Goal: Task Accomplishment & Management: Manage account settings

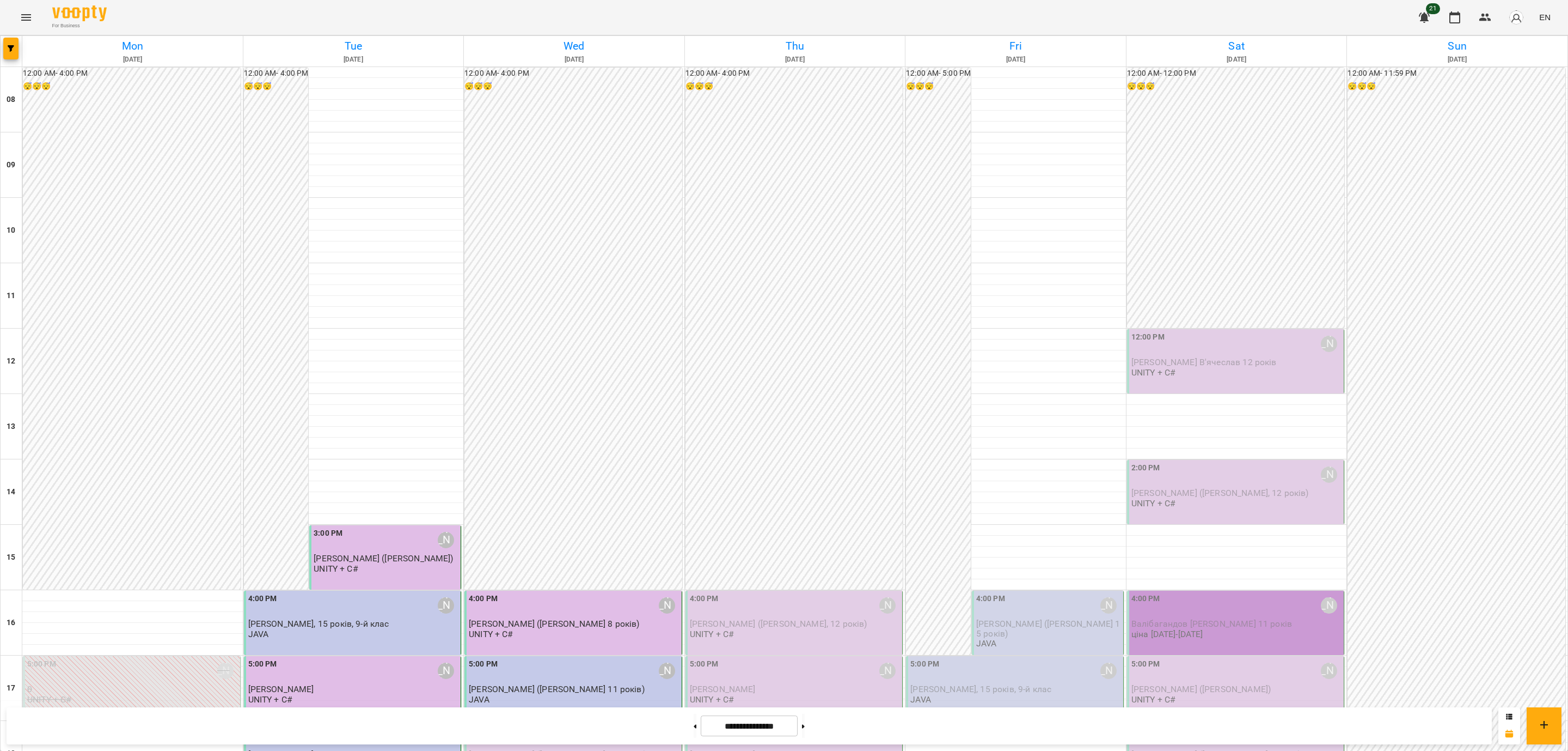
scroll to position [411, 0]
click at [631, 724] on div "6:00 PM [PERSON_NAME]" at bounding box center [574, 736] width 211 height 25
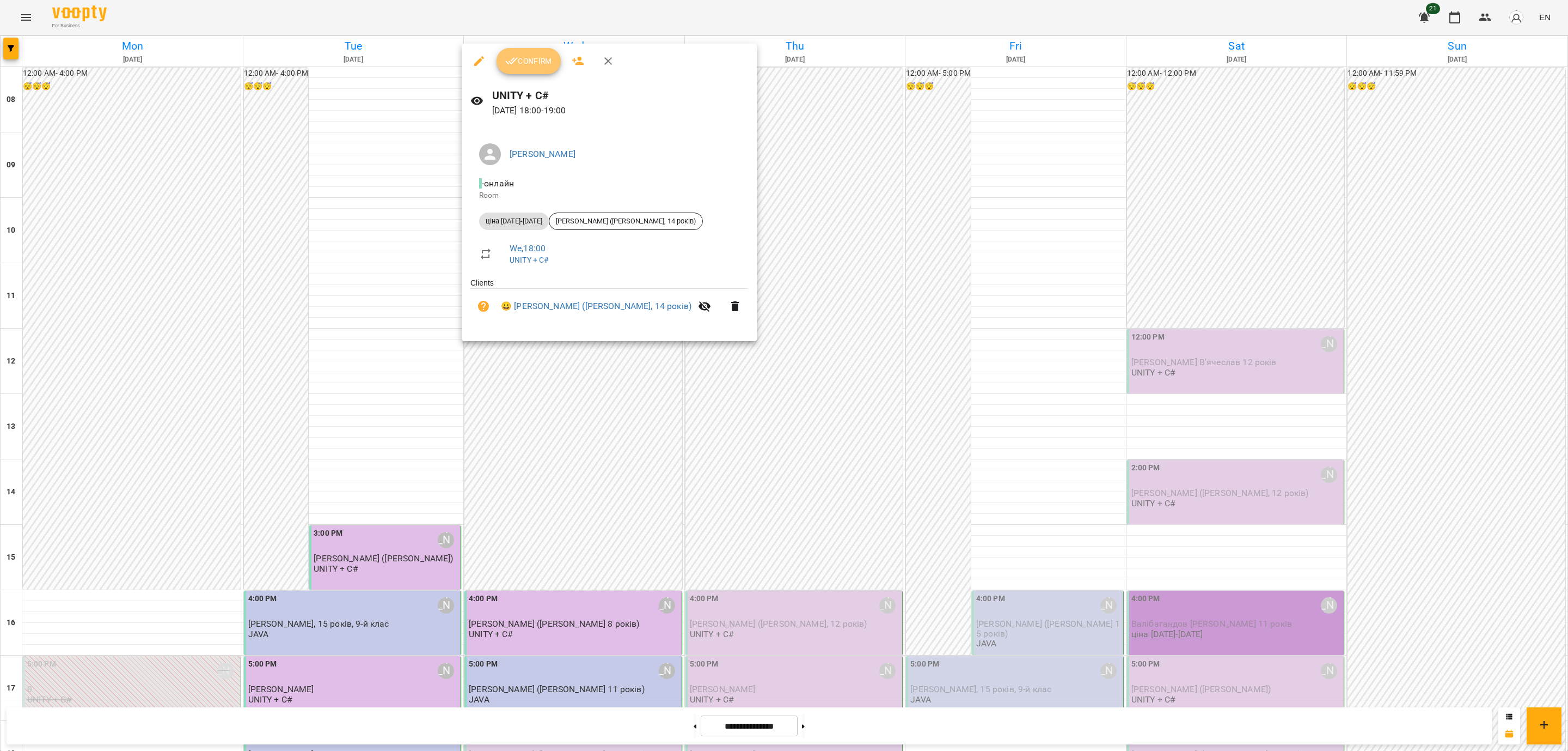
click at [536, 62] on span "Confirm" at bounding box center [528, 60] width 47 height 13
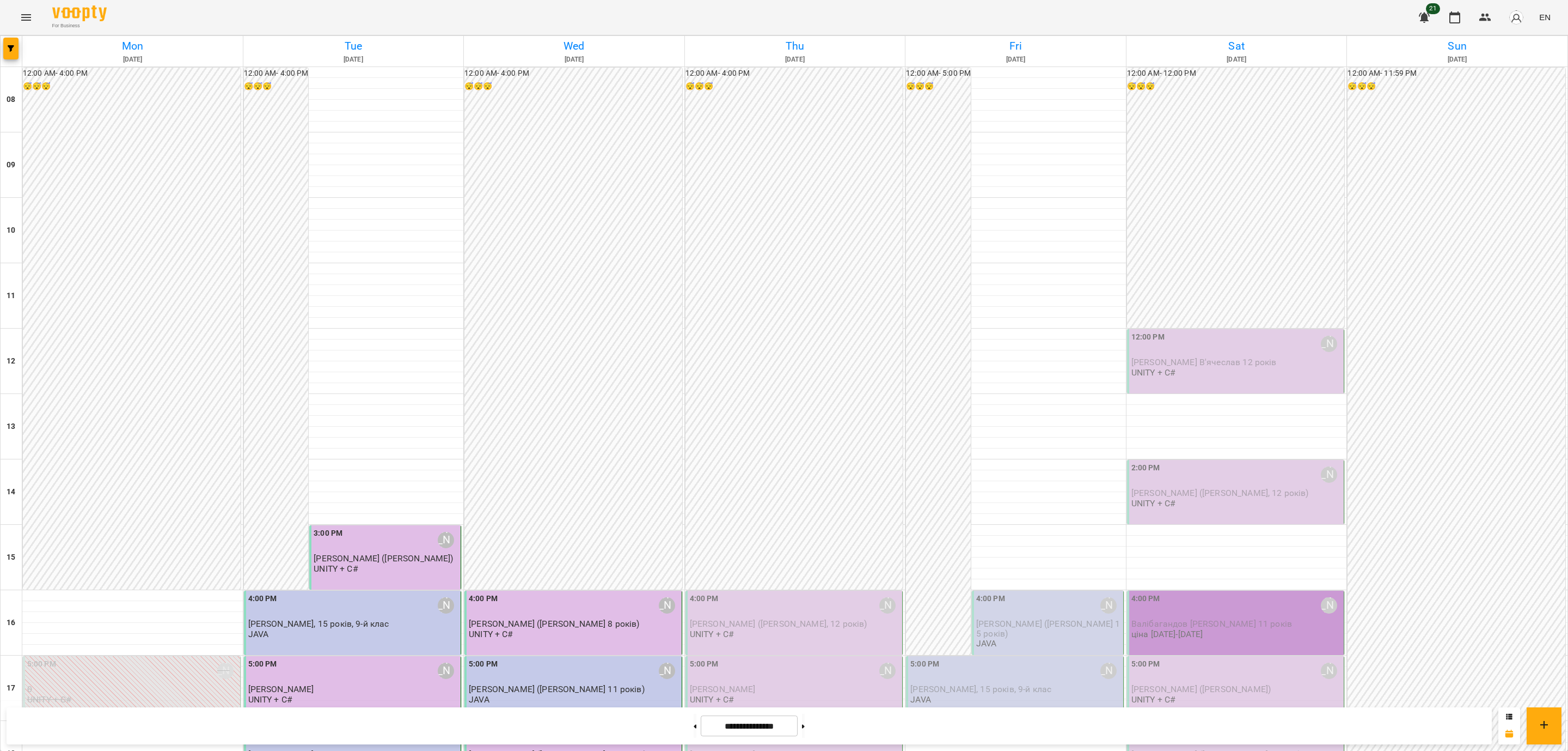
scroll to position [327, 0]
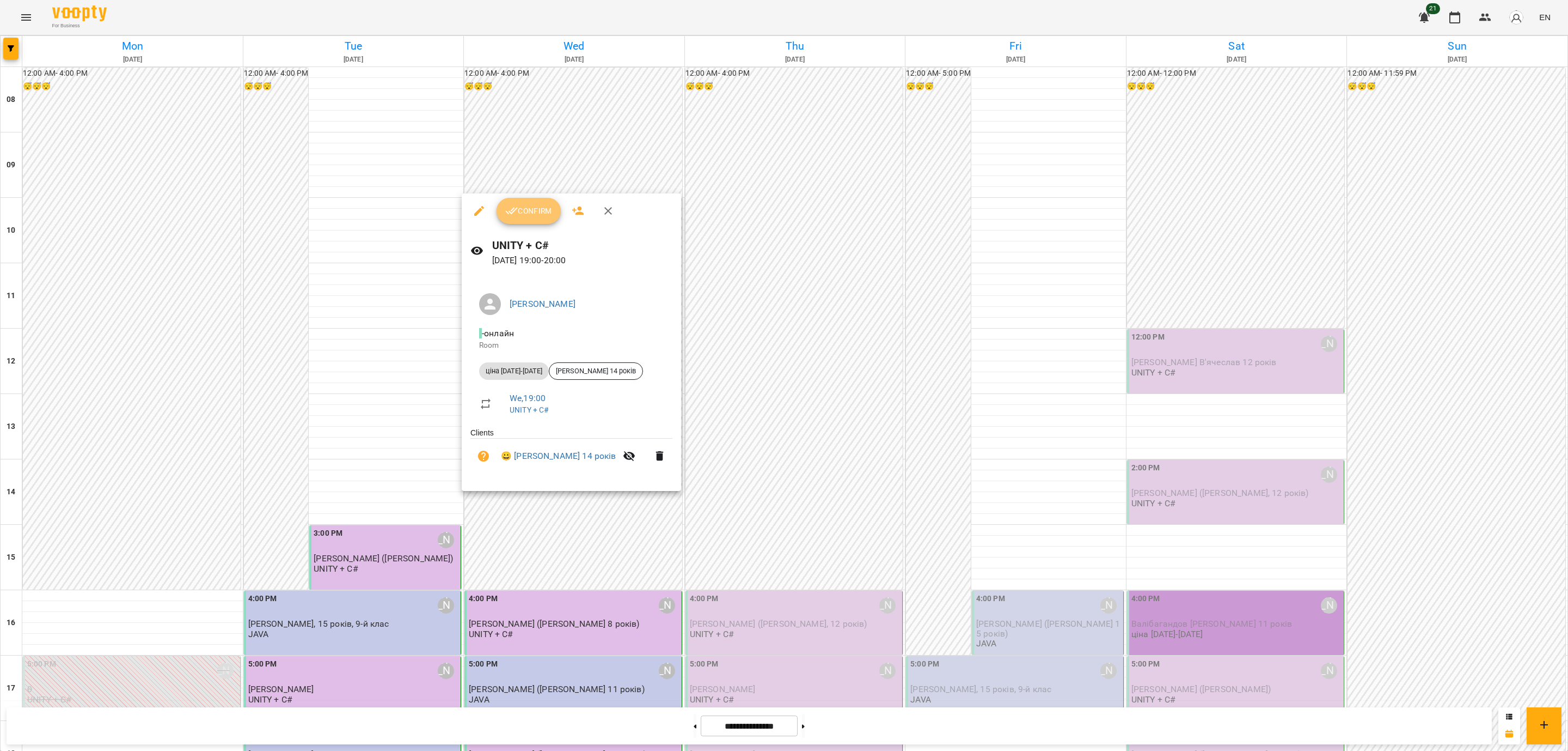
click at [522, 209] on span "Confirm" at bounding box center [528, 210] width 47 height 13
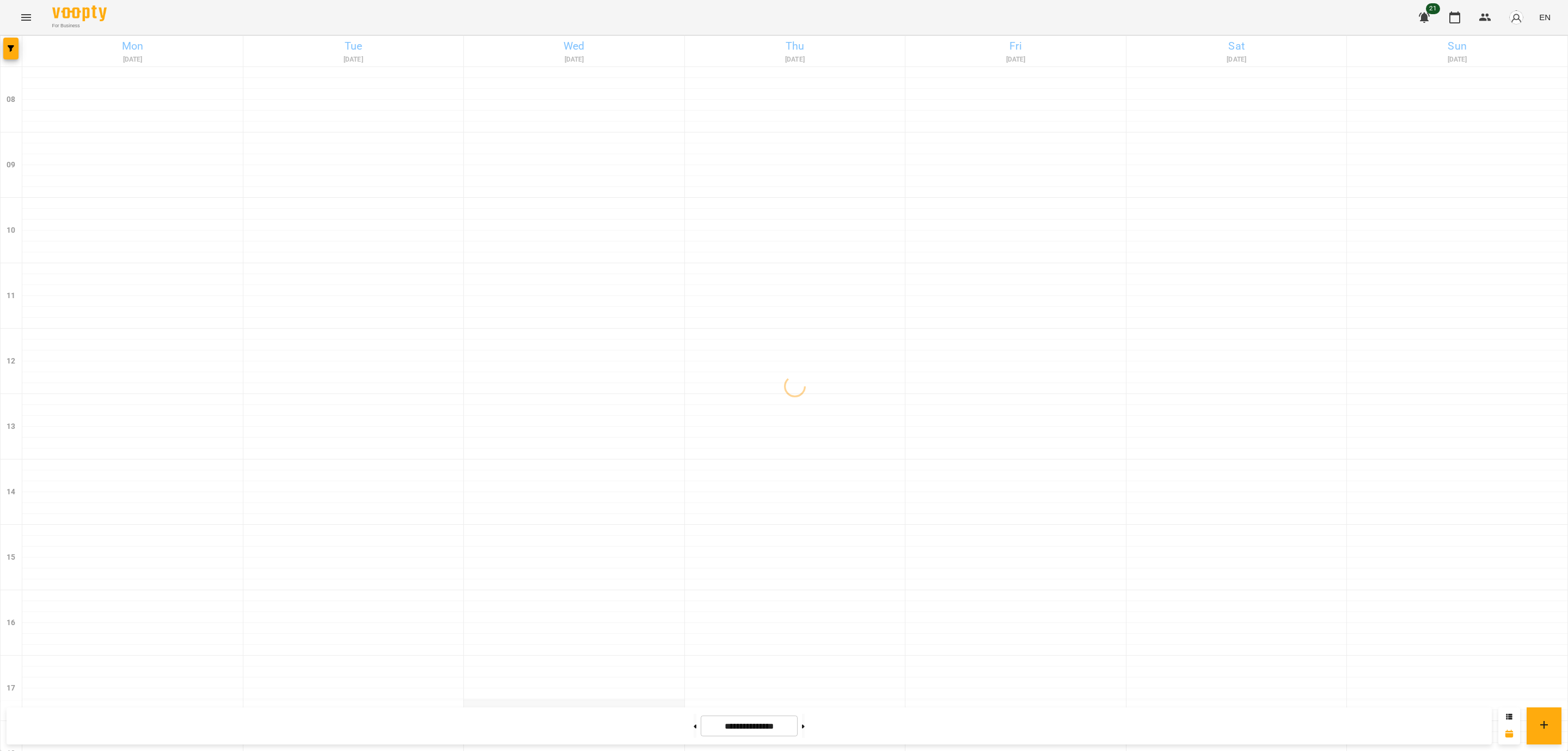
scroll to position [327, 0]
